Goal: Task Accomplishment & Management: Use online tool/utility

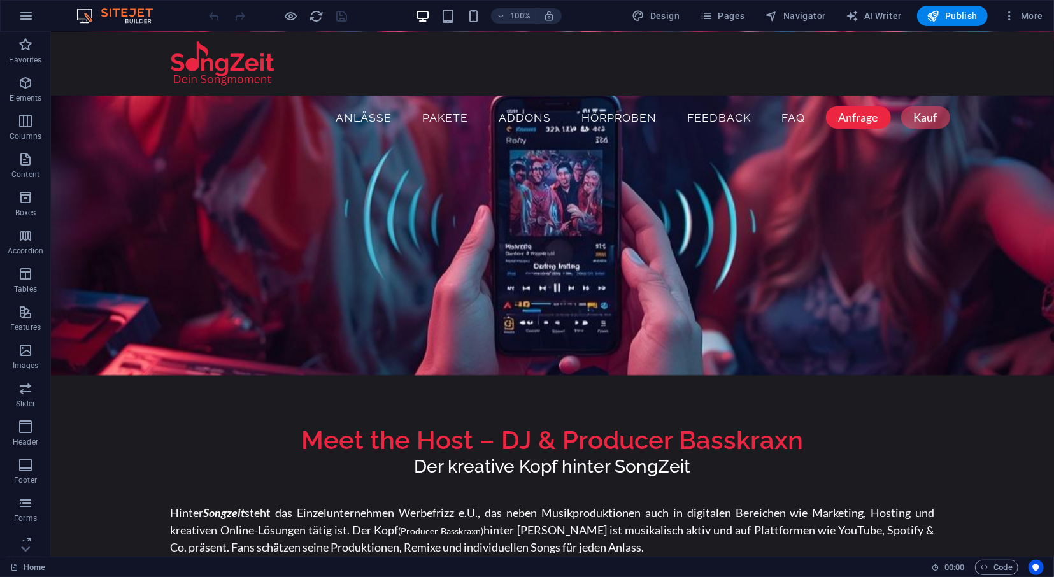
scroll to position [5205, 0]
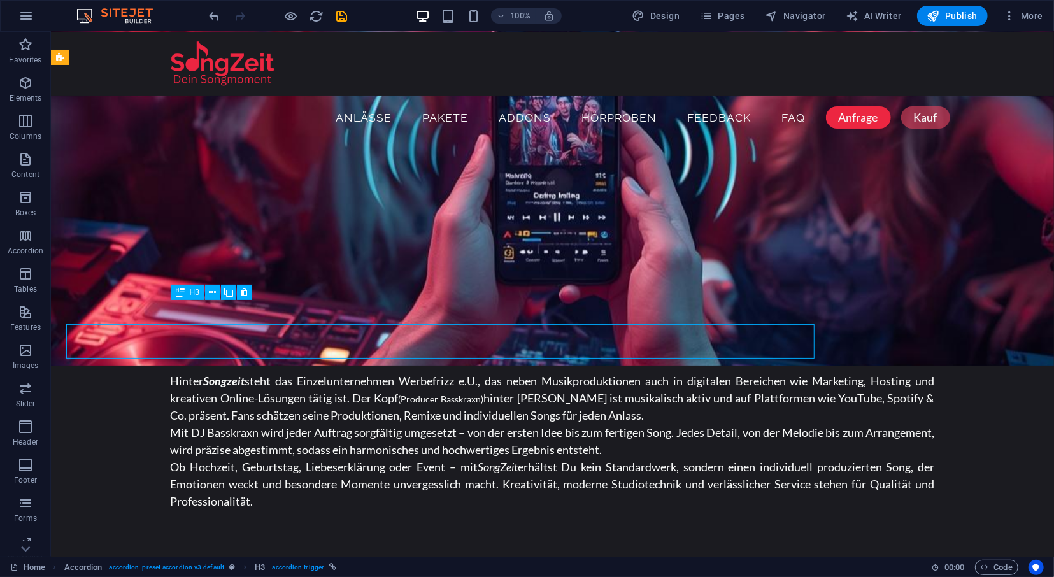
scroll to position [5338, 0]
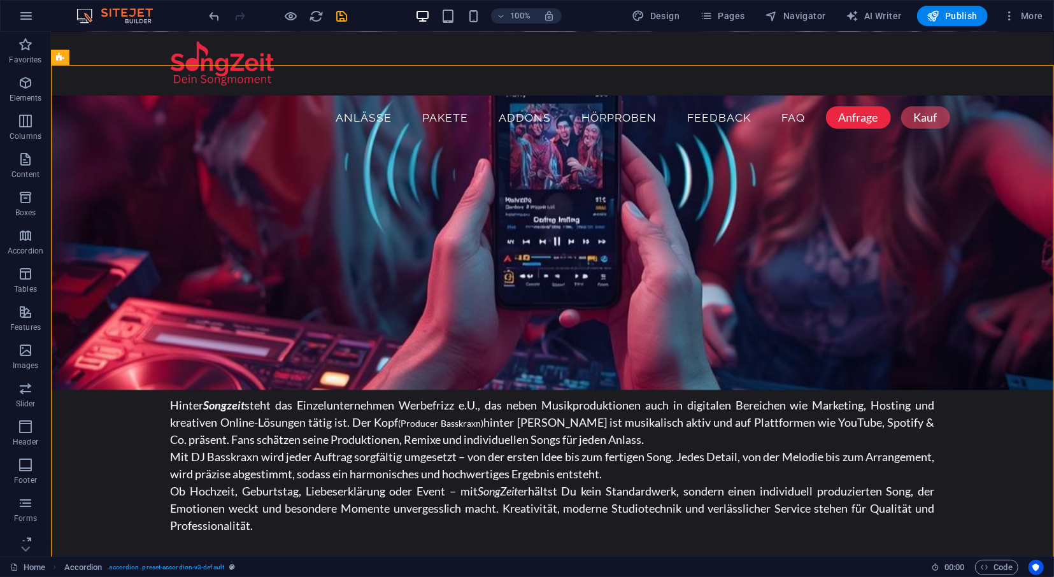
click at [970, 26] on div "100% Design Pages Navigator AI Writer Publish More" at bounding box center [527, 16] width 1052 height 31
click at [967, 18] on span "Publish" at bounding box center [952, 16] width 50 height 13
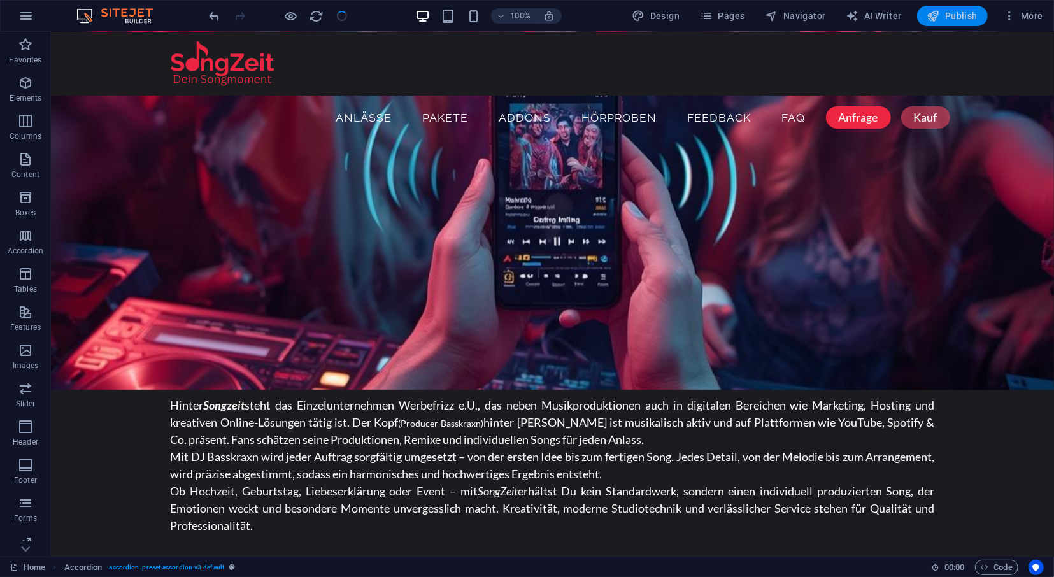
checkbox input "false"
select select
checkbox input "false"
